Goal: Task Accomplishment & Management: Manage account settings

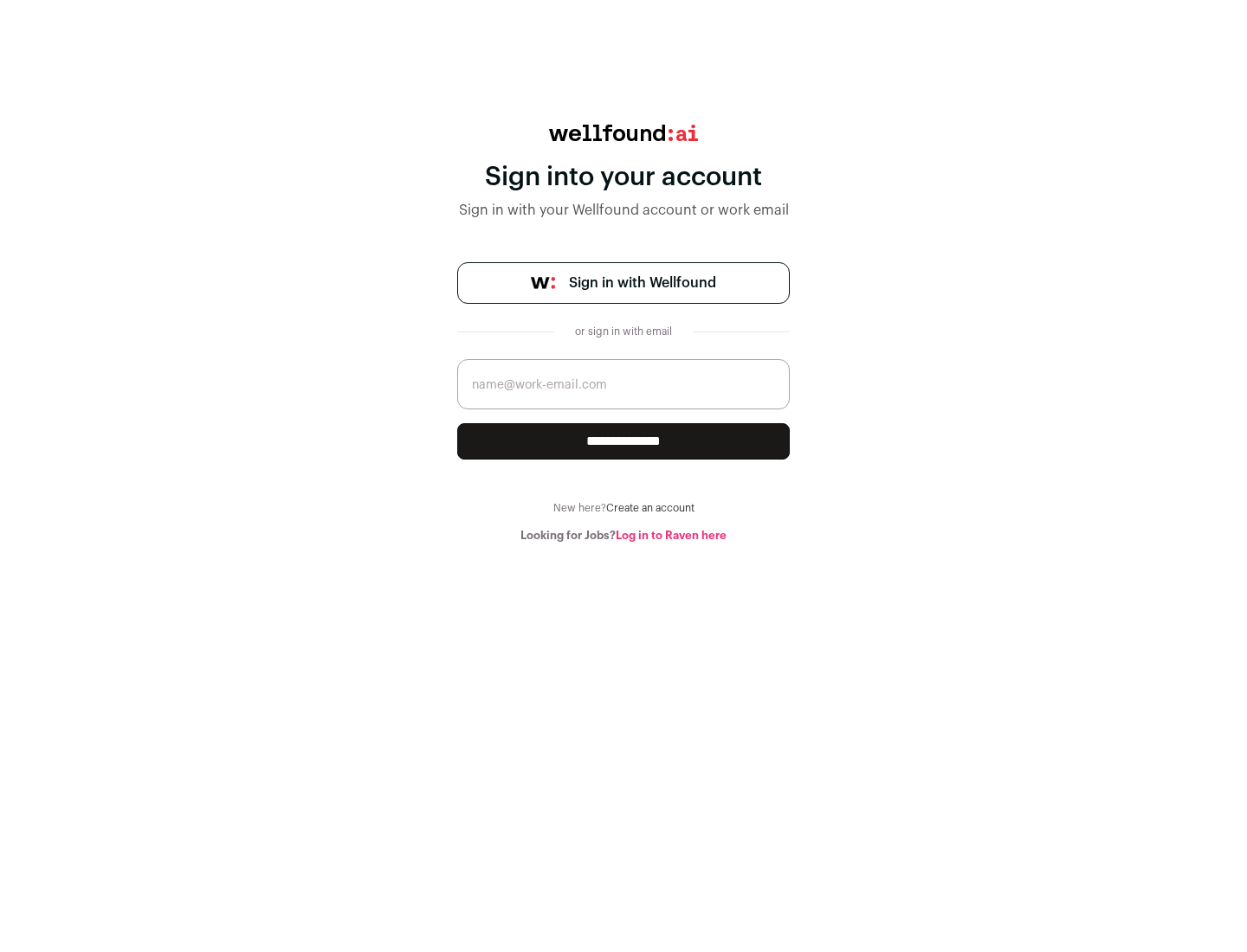
click at [642, 283] on span "Sign in with Wellfound" at bounding box center [643, 283] width 147 height 21
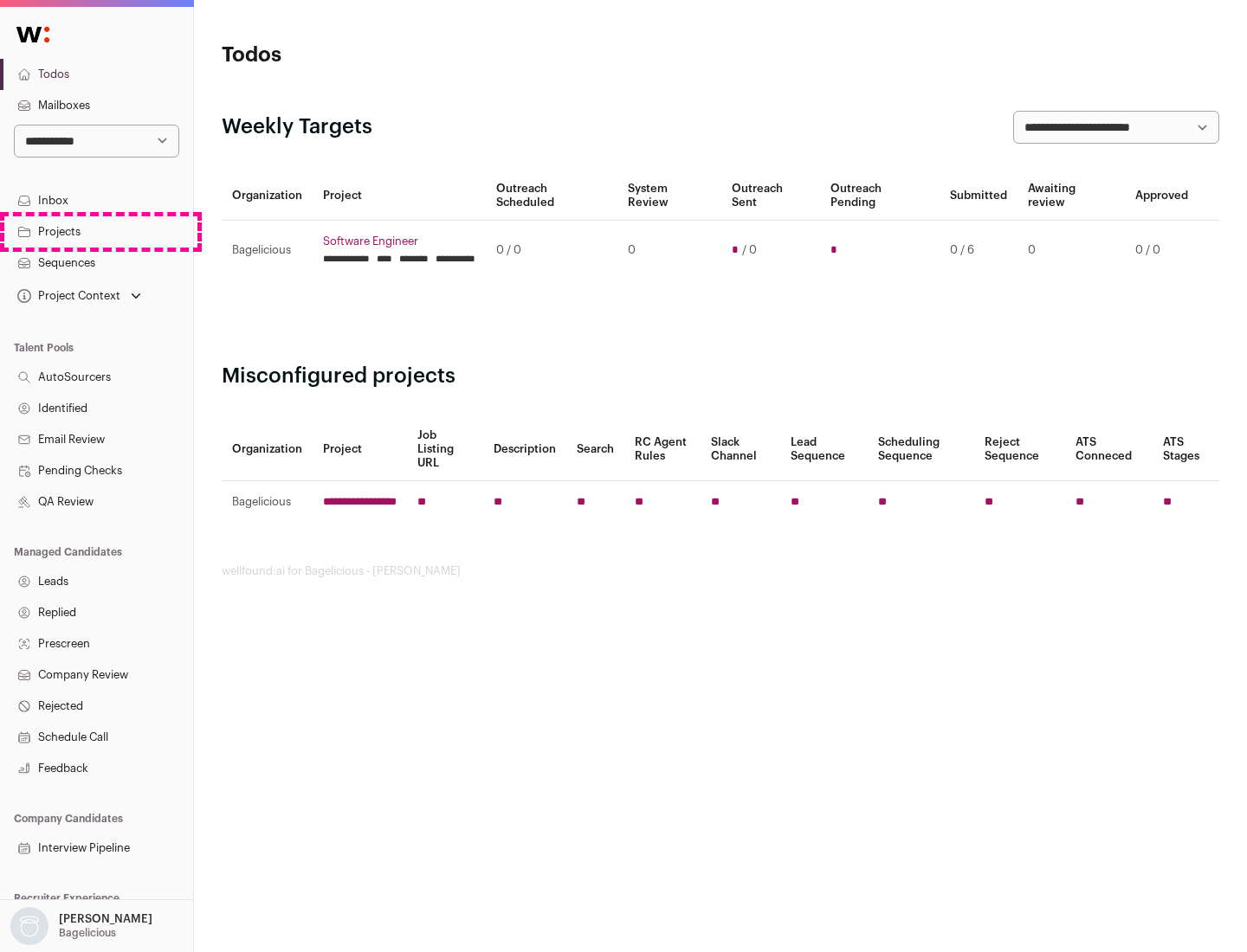
click at [97, 231] on link "Projects" at bounding box center [97, 231] width 193 height 32
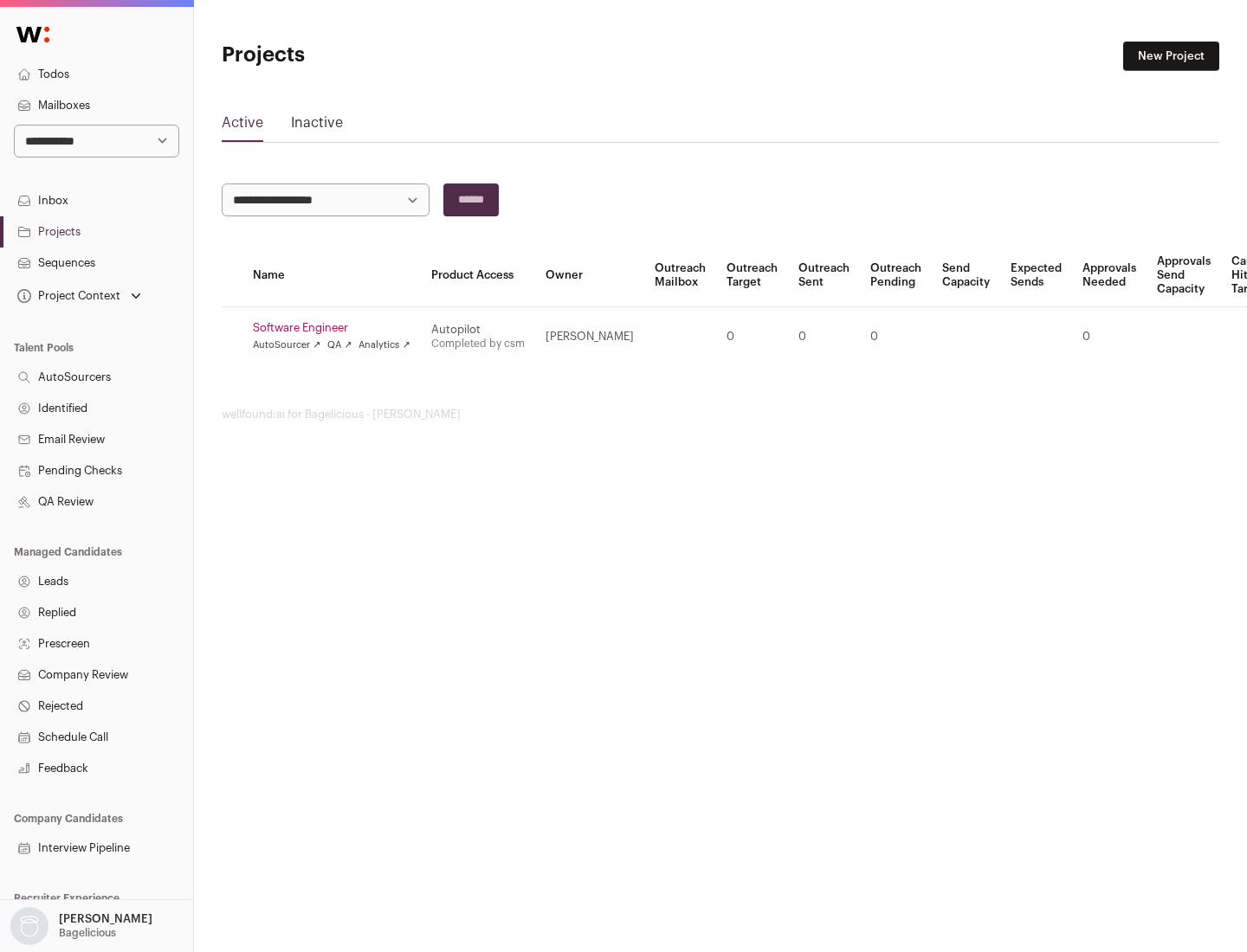
click at [337, 328] on link "Software Engineer" at bounding box center [331, 328] width 158 height 13
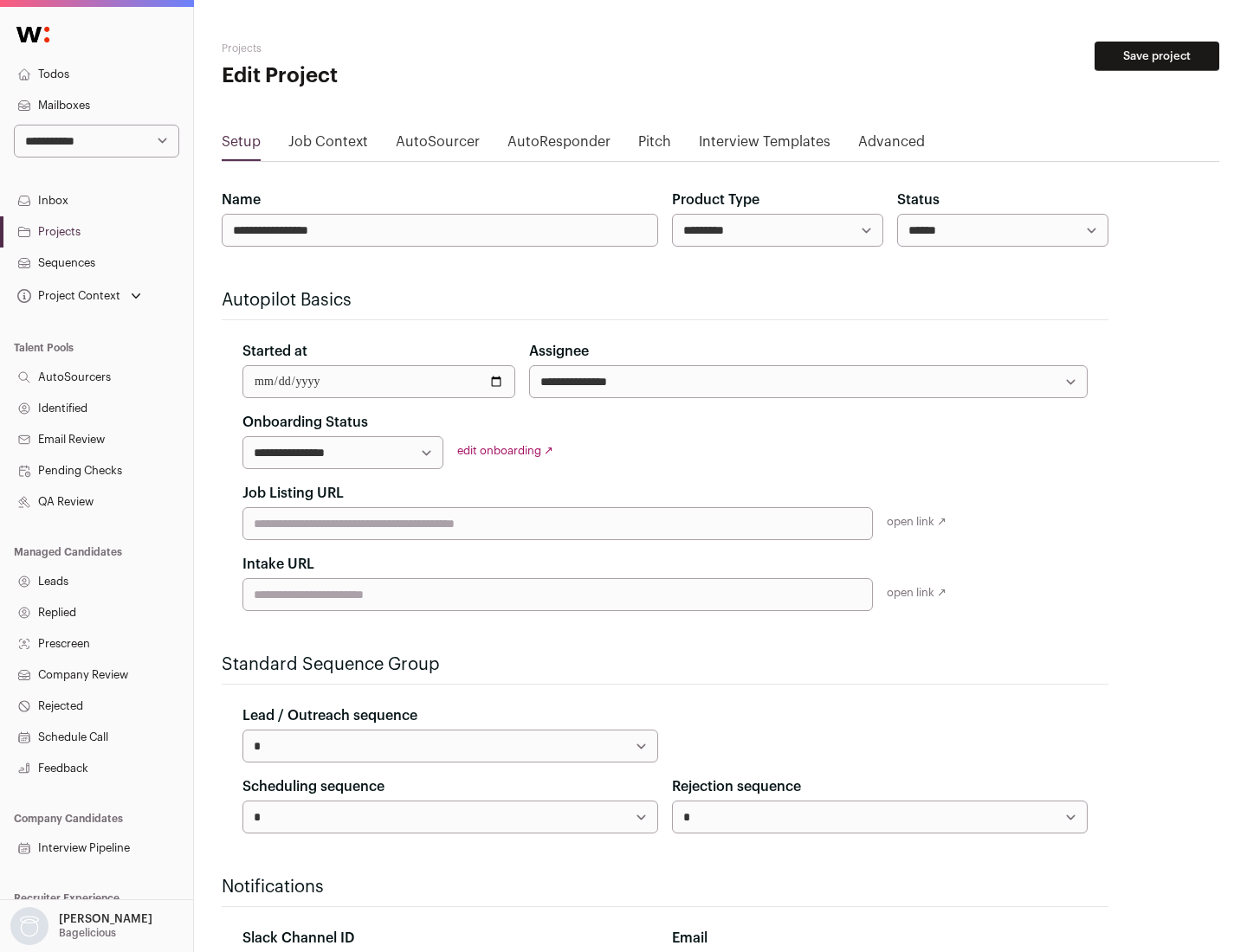
click at [1157, 56] on button "Save project" at bounding box center [1157, 55] width 124 height 30
